Goal: Information Seeking & Learning: Learn about a topic

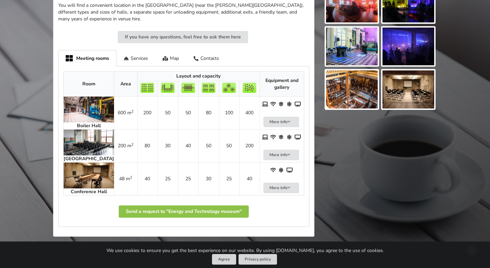
scroll to position [271, 0]
click at [71, 145] on img at bounding box center [89, 142] width 50 height 26
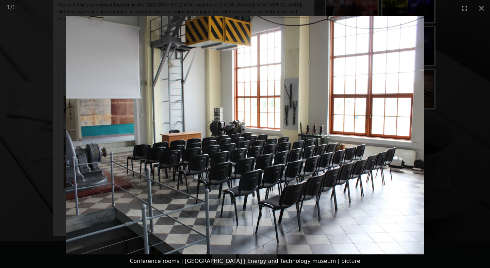
click at [454, 111] on picture at bounding box center [245, 135] width 490 height 239
click at [482, 11] on button "Close gallery" at bounding box center [481, 8] width 17 height 16
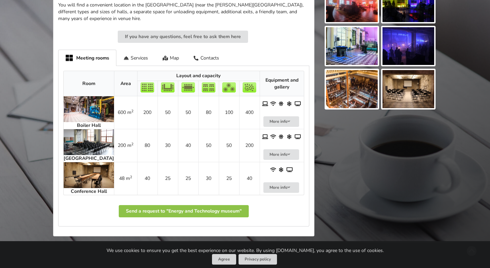
click at [80, 176] on img at bounding box center [89, 175] width 50 height 26
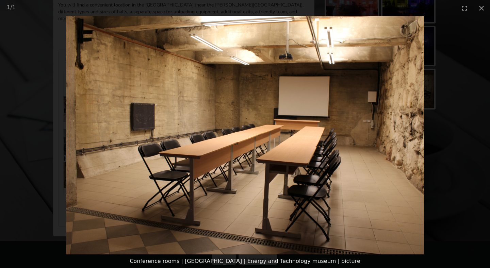
click at [444, 130] on picture at bounding box center [245, 135] width 490 height 239
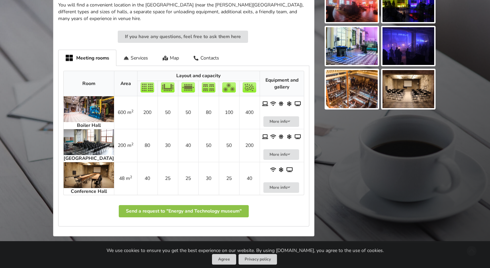
click at [81, 115] on img at bounding box center [89, 109] width 50 height 26
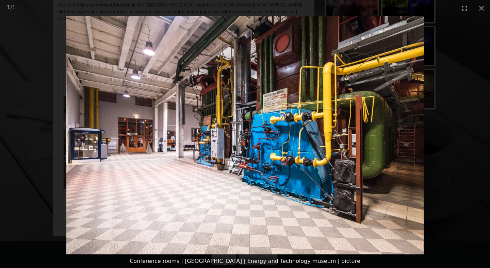
click at [434, 169] on picture at bounding box center [245, 135] width 490 height 239
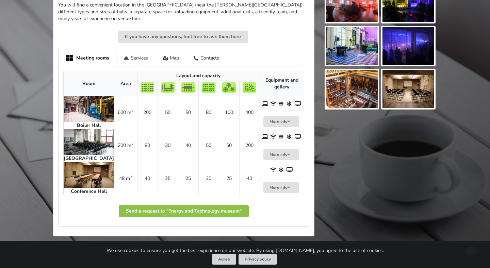
click at [140, 53] on div "Services" at bounding box center [135, 58] width 39 height 16
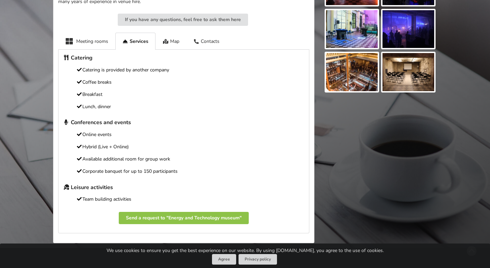
scroll to position [295, 0]
